Goal: Book appointment/travel/reservation

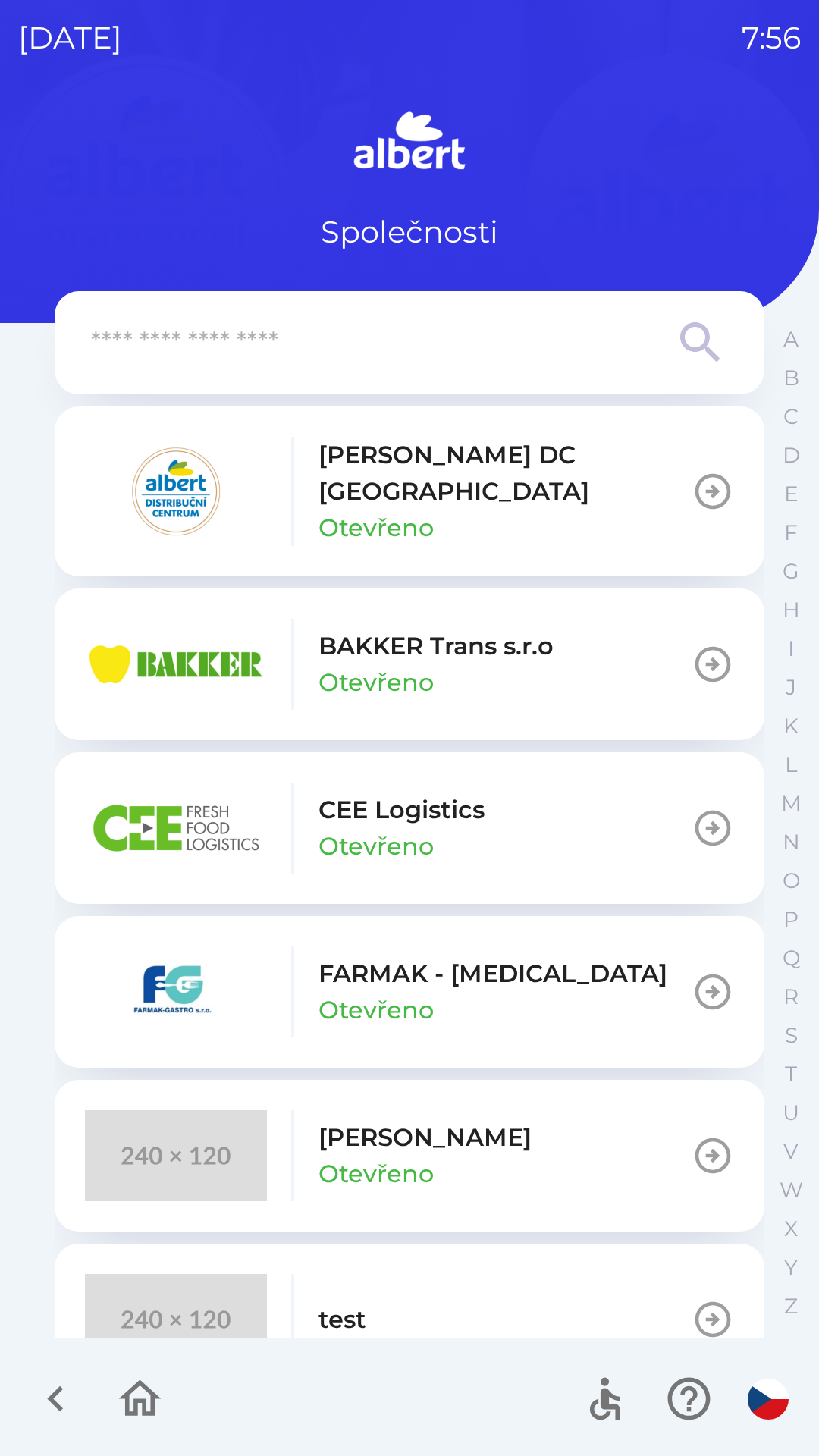
click at [389, 793] on p "CEE Logistics" at bounding box center [402, 810] width 166 height 36
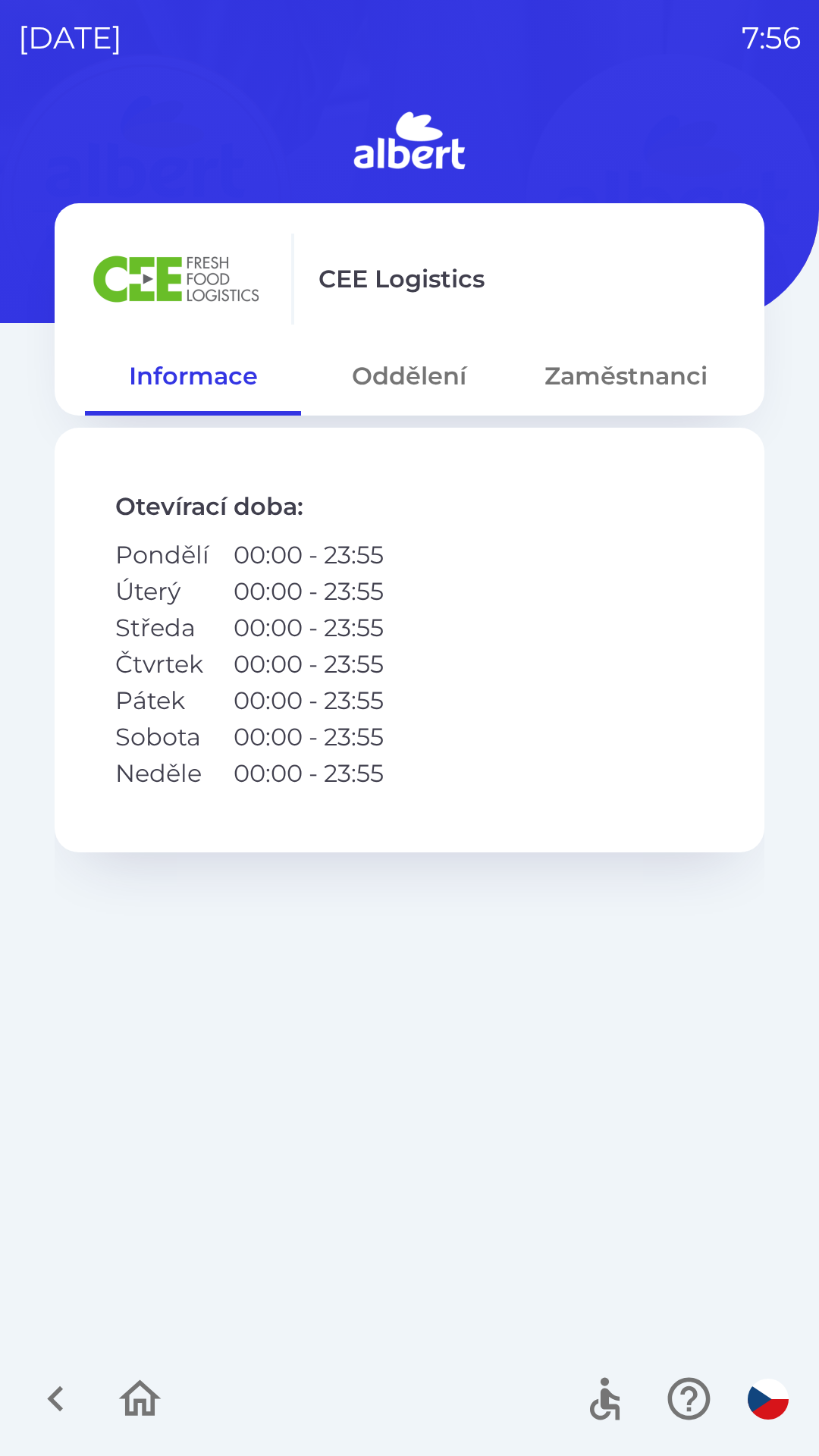
click at [398, 388] on button "Oddělení" at bounding box center [409, 375] width 216 height 55
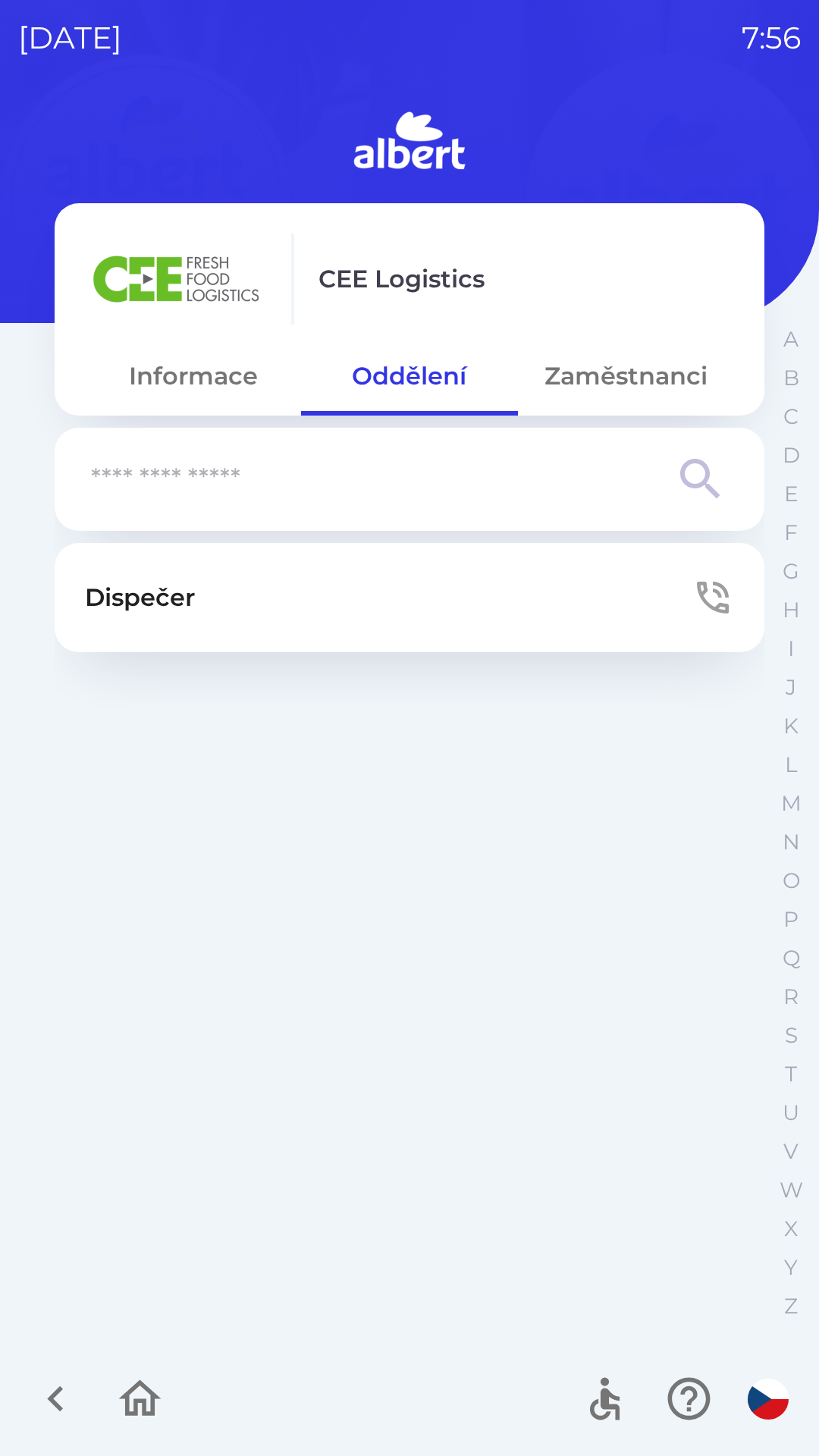
click at [352, 591] on button "Dispečer" at bounding box center [410, 597] width 710 height 109
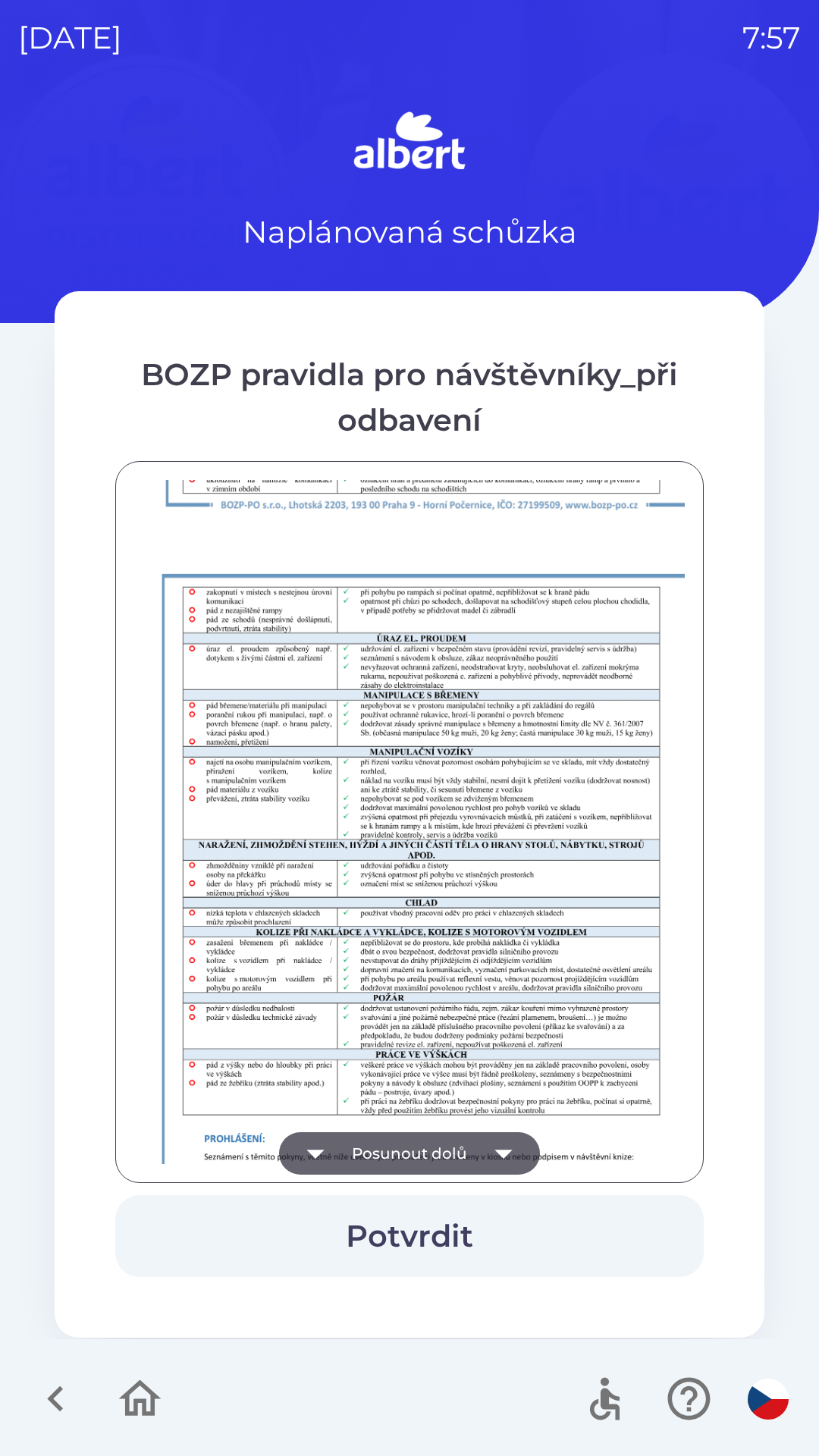
scroll to position [1065, 0]
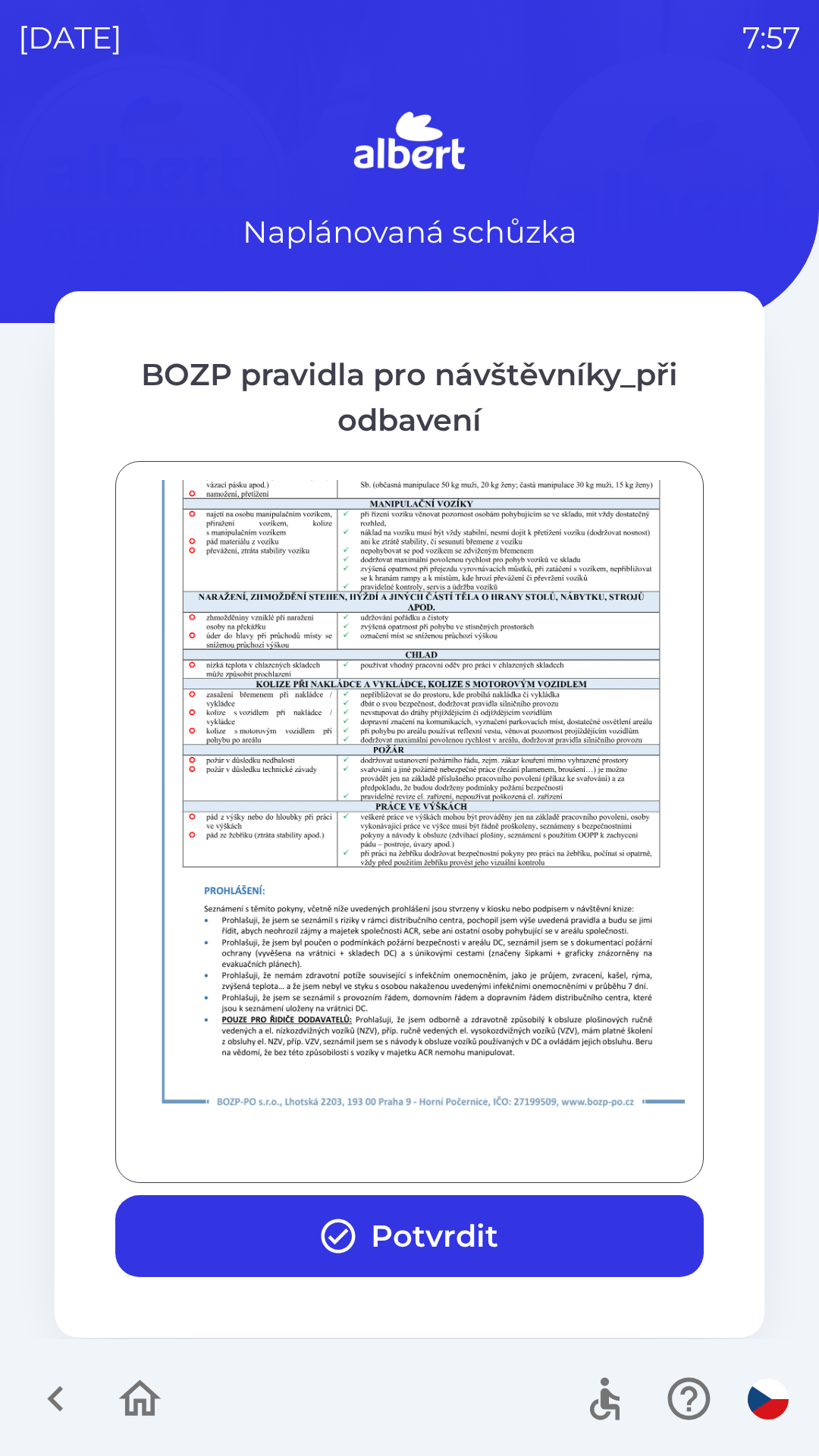
click at [464, 1228] on button "Potvrdit" at bounding box center [410, 1236] width 589 height 82
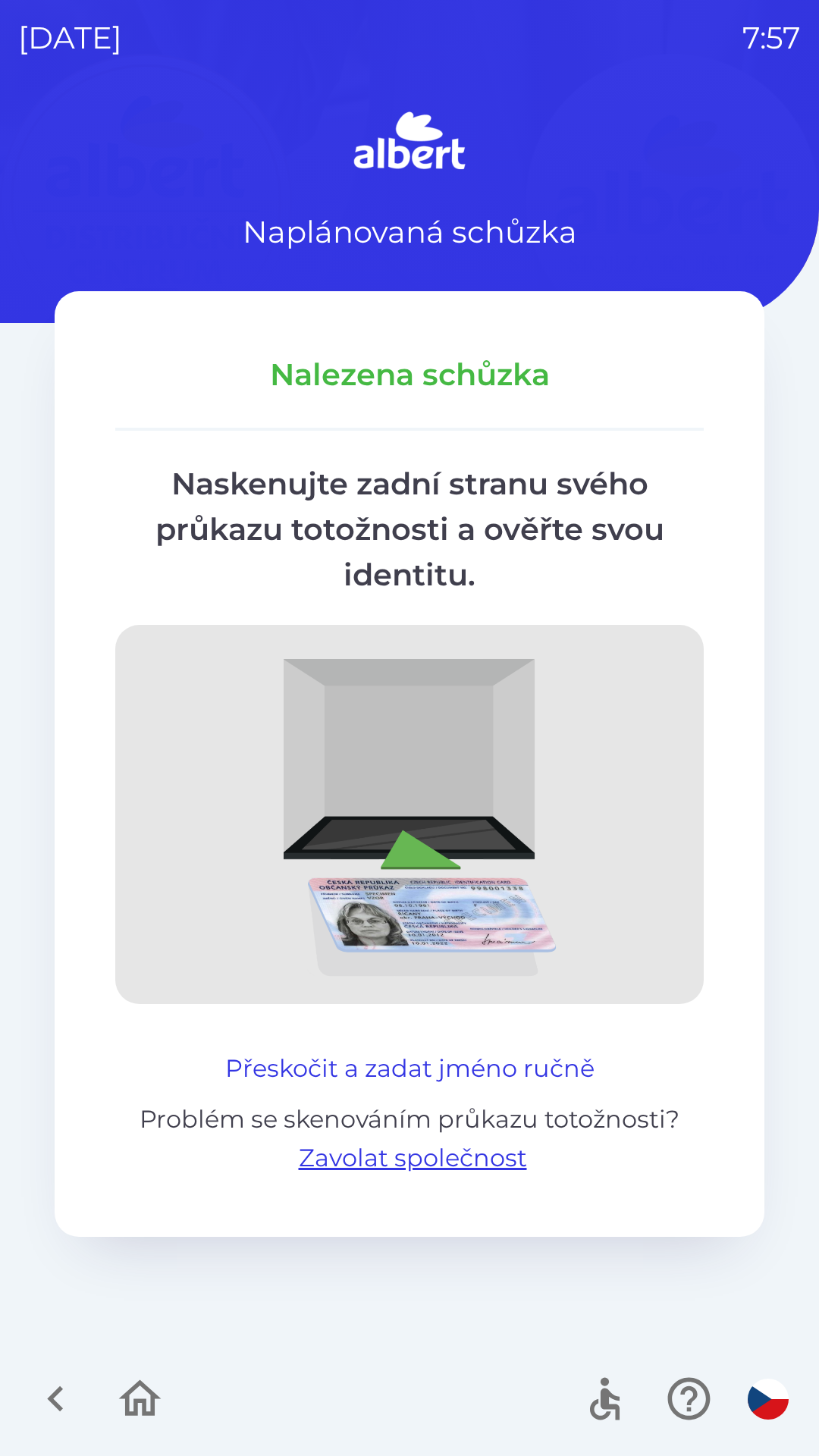
click at [287, 1055] on button "Přeskočit a zadat jméno ručně" at bounding box center [409, 1068] width 381 height 36
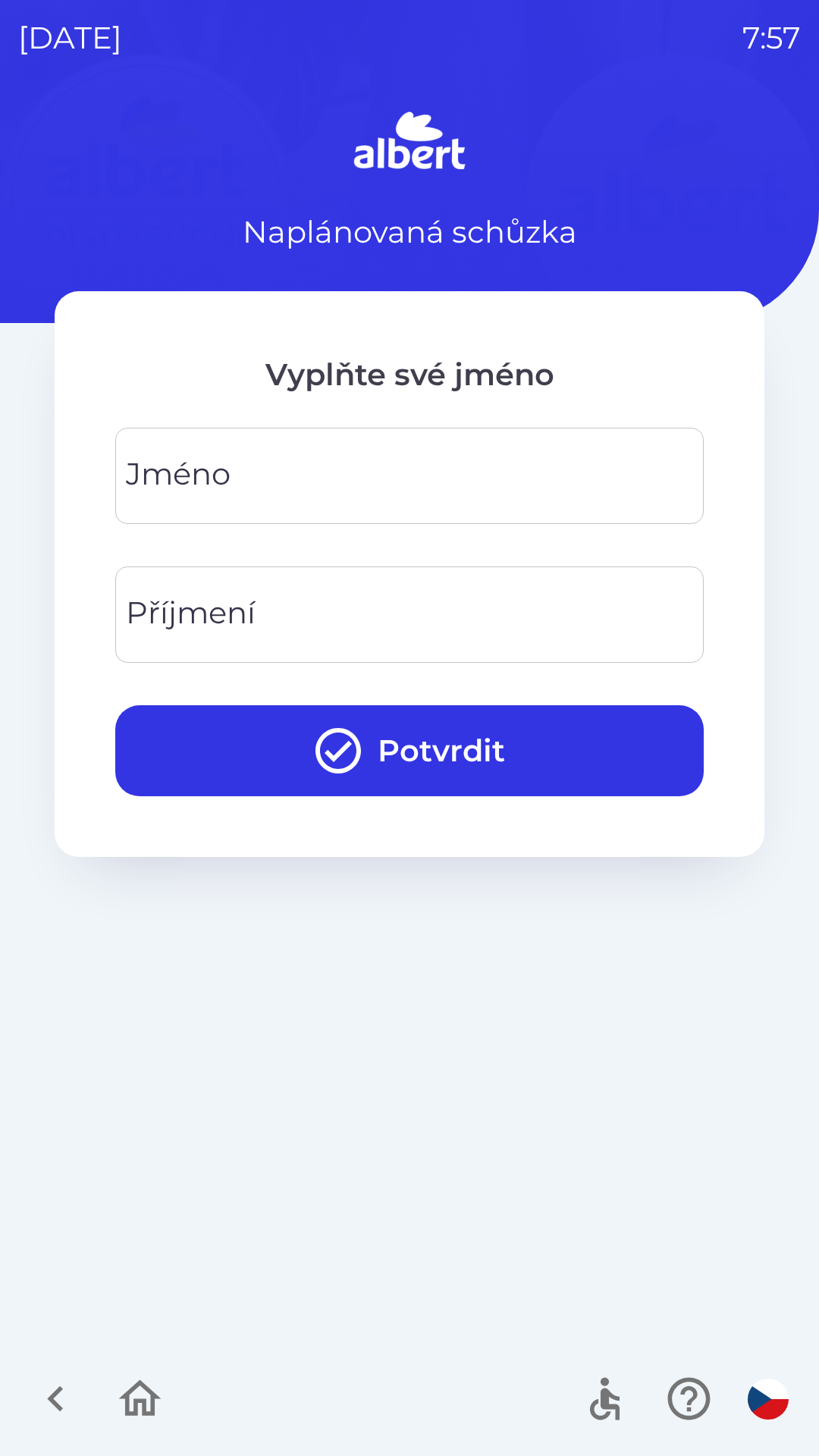
click at [218, 483] on div "[PERSON_NAME]" at bounding box center [410, 475] width 589 height 96
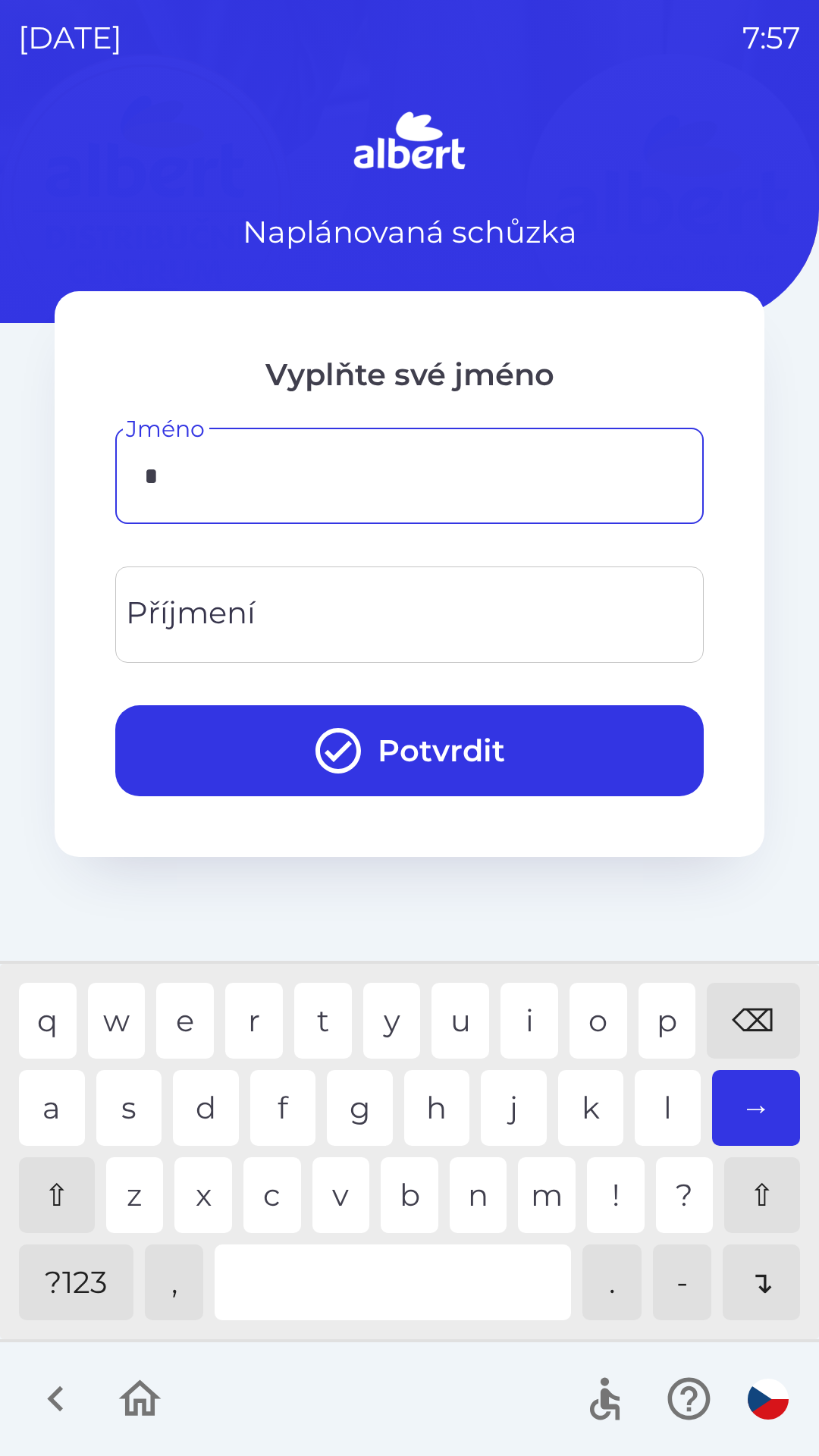
click at [47, 1109] on div "a" at bounding box center [51, 1108] width 66 height 75
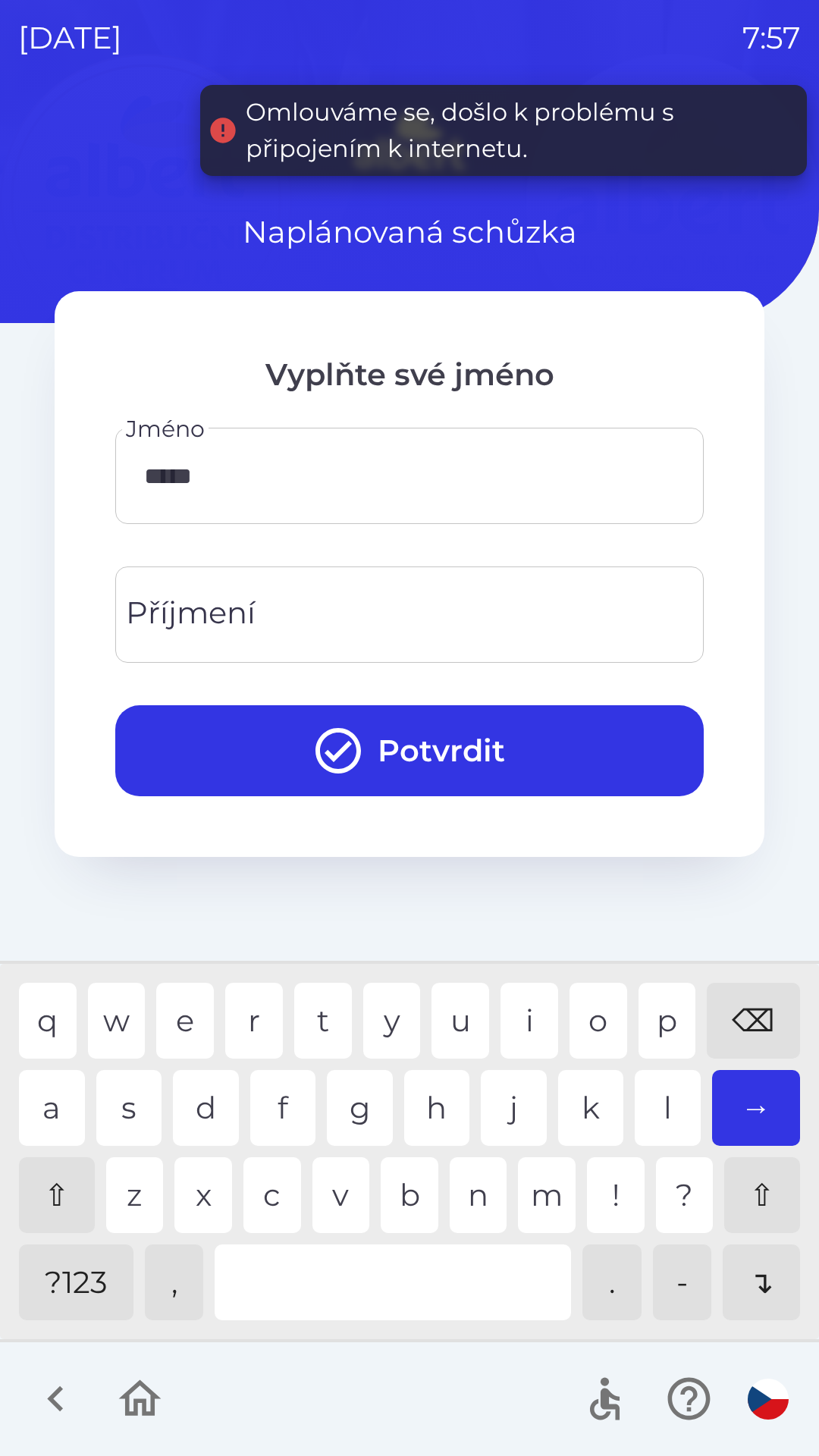
type input "******"
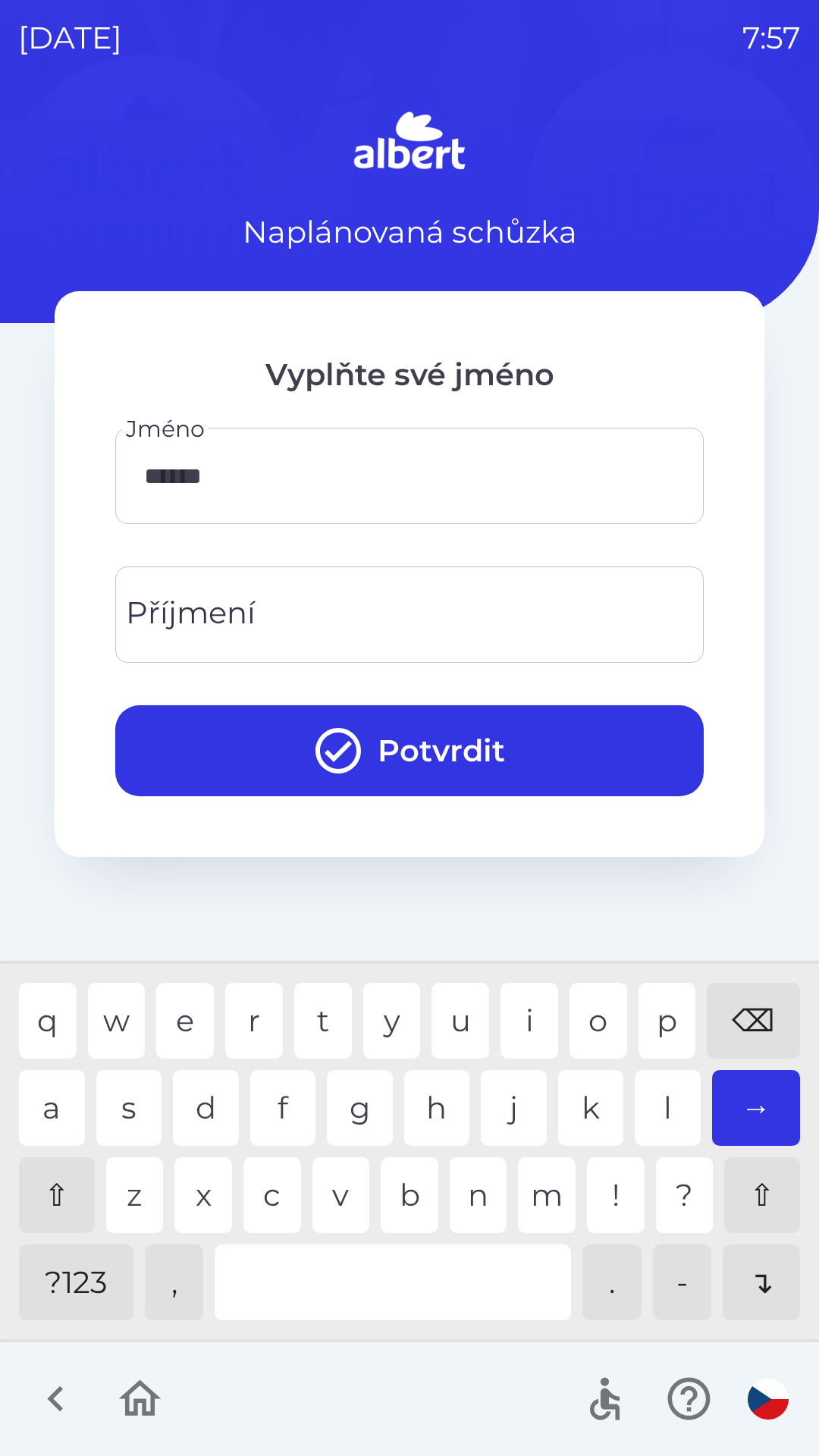
click at [366, 617] on input "Příjmení" at bounding box center [409, 615] width 553 height 60
click at [490, 1099] on div "j" at bounding box center [513, 1108] width 66 height 75
click at [449, 1014] on div "u" at bounding box center [460, 1020] width 58 height 75
click at [594, 1032] on div "o" at bounding box center [598, 1020] width 58 height 75
type input "**********"
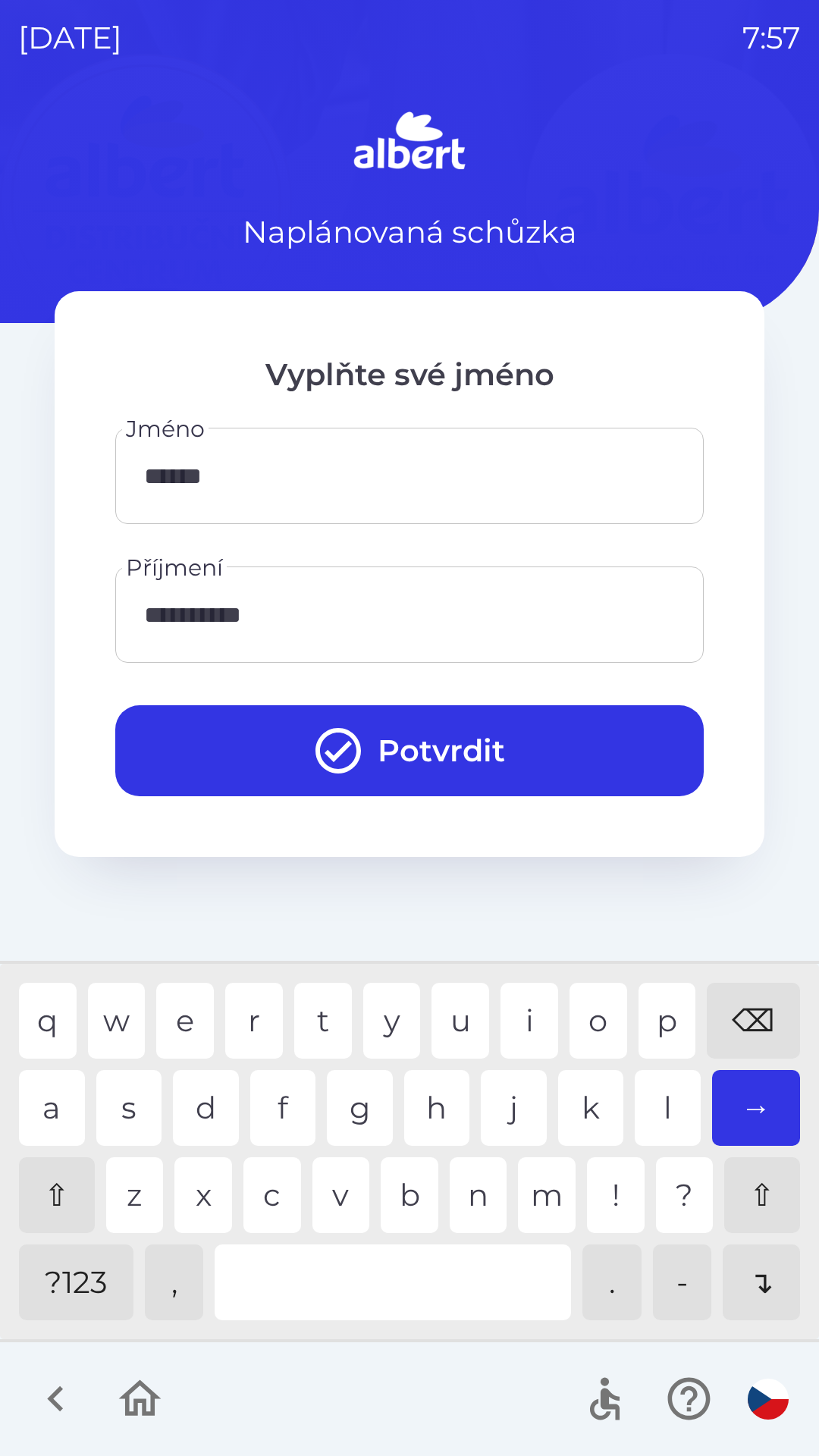
click at [336, 1193] on div "v" at bounding box center [341, 1194] width 58 height 75
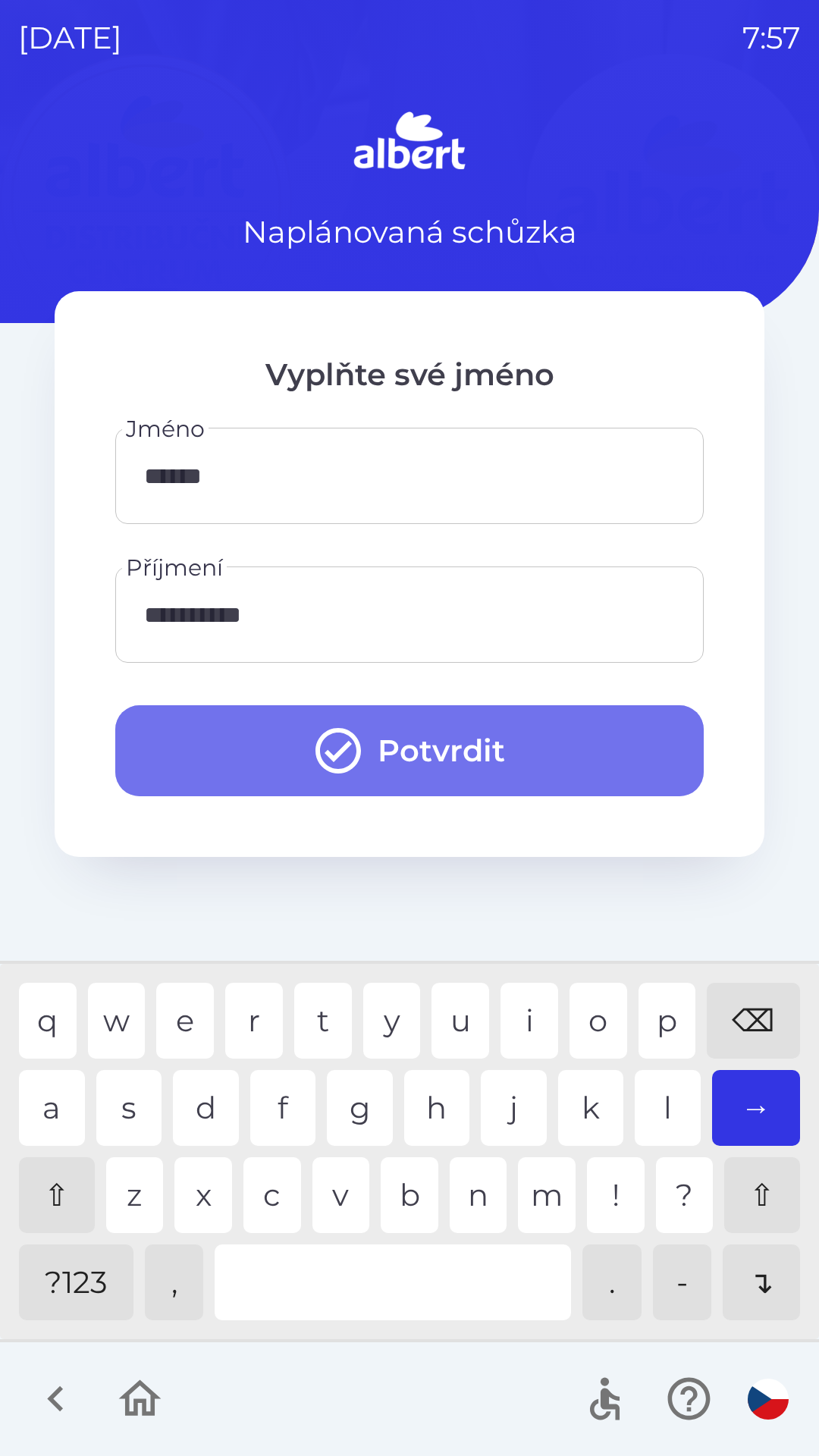
click at [539, 759] on button "Potvrdit" at bounding box center [410, 751] width 589 height 91
